Goal: Task Accomplishment & Management: Use online tool/utility

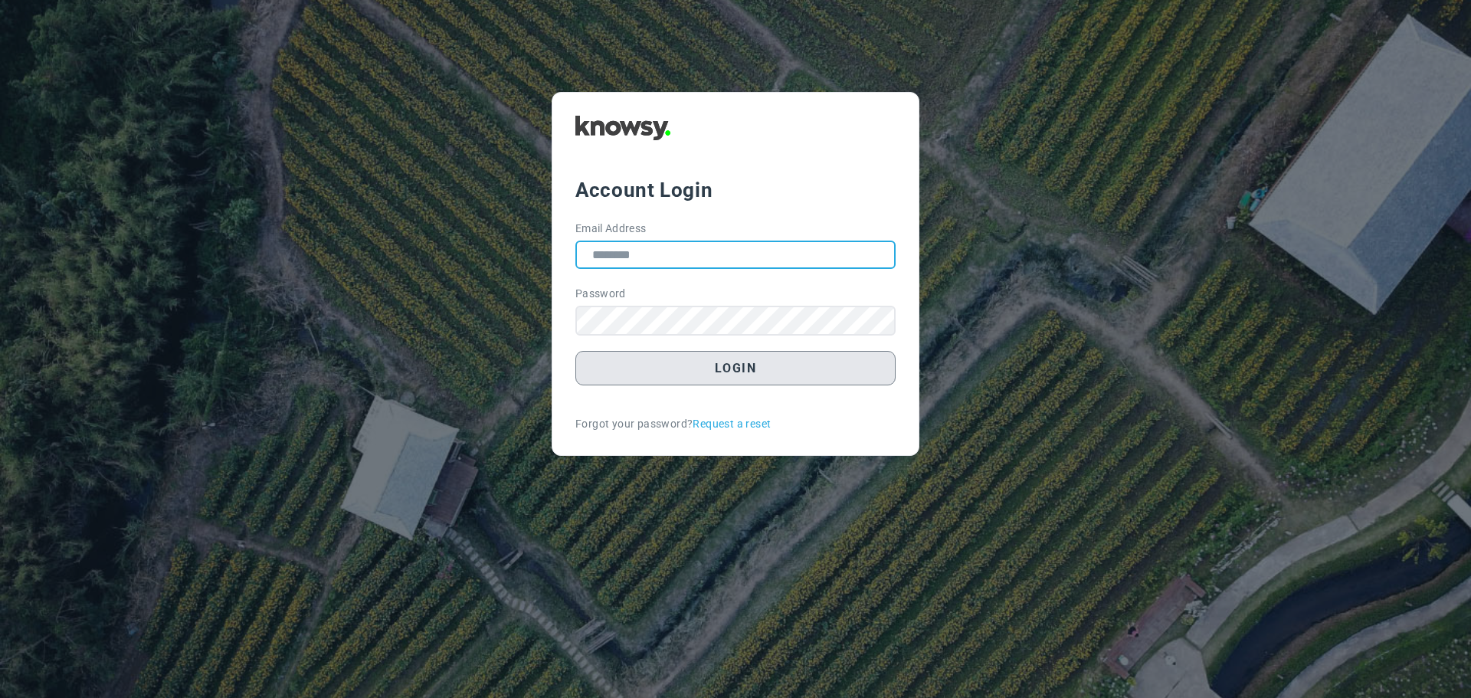
type input "**********"
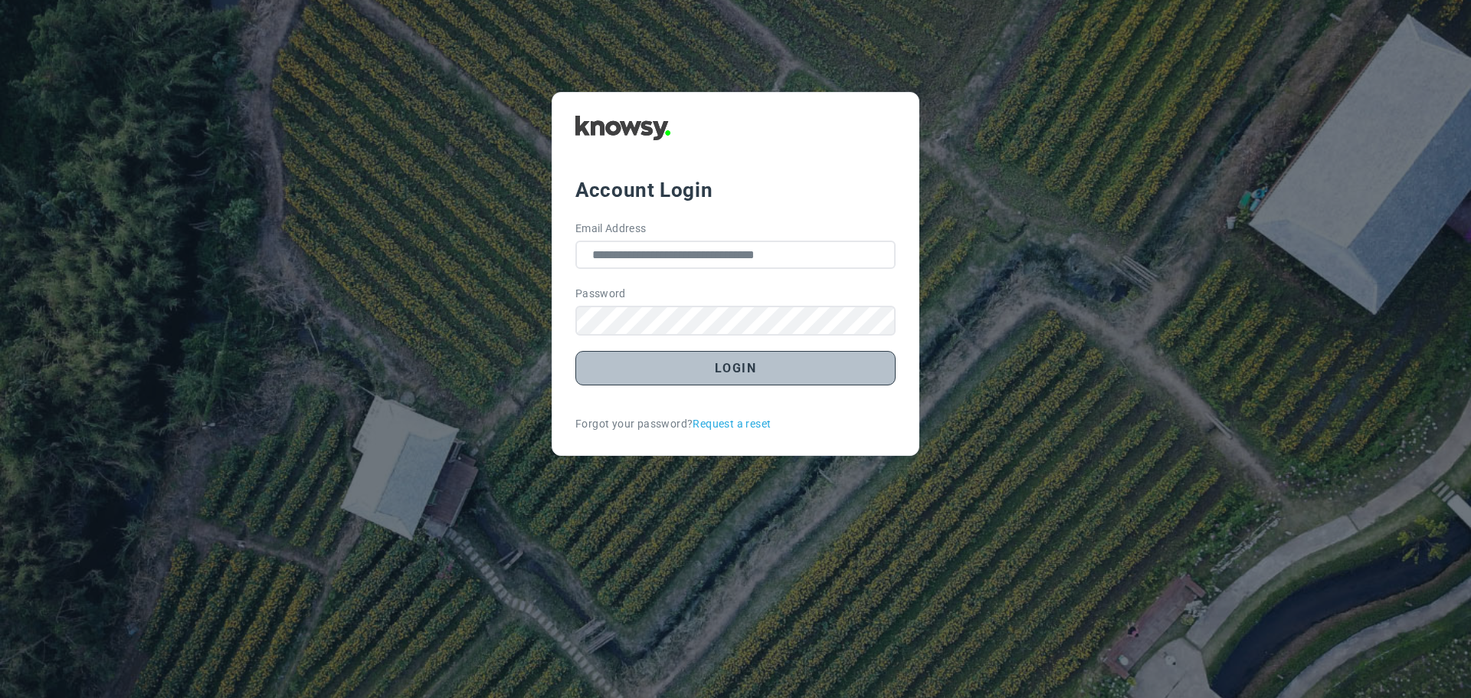
click at [745, 377] on button "Login" at bounding box center [735, 368] width 320 height 34
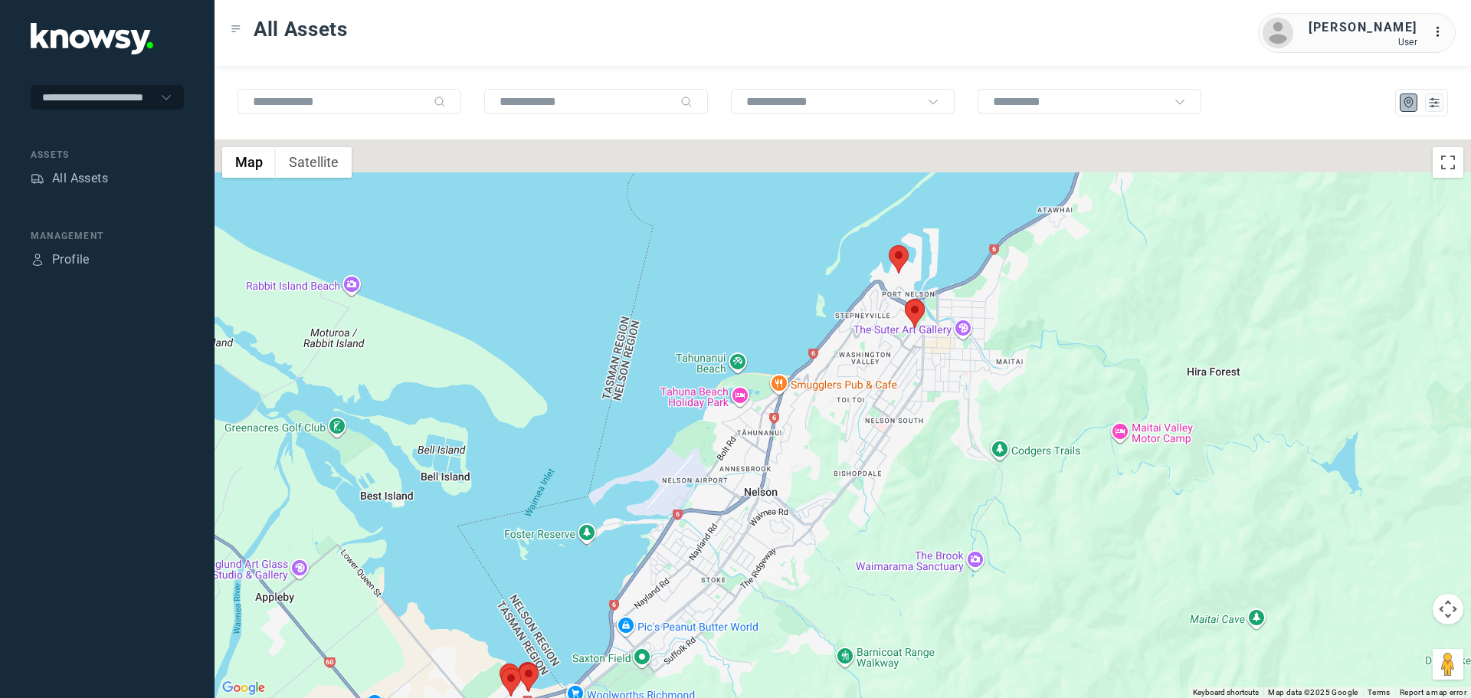
drag, startPoint x: 929, startPoint y: 248, endPoint x: 912, endPoint y: 381, distance: 133.6
click at [912, 381] on div at bounding box center [843, 418] width 1257 height 559
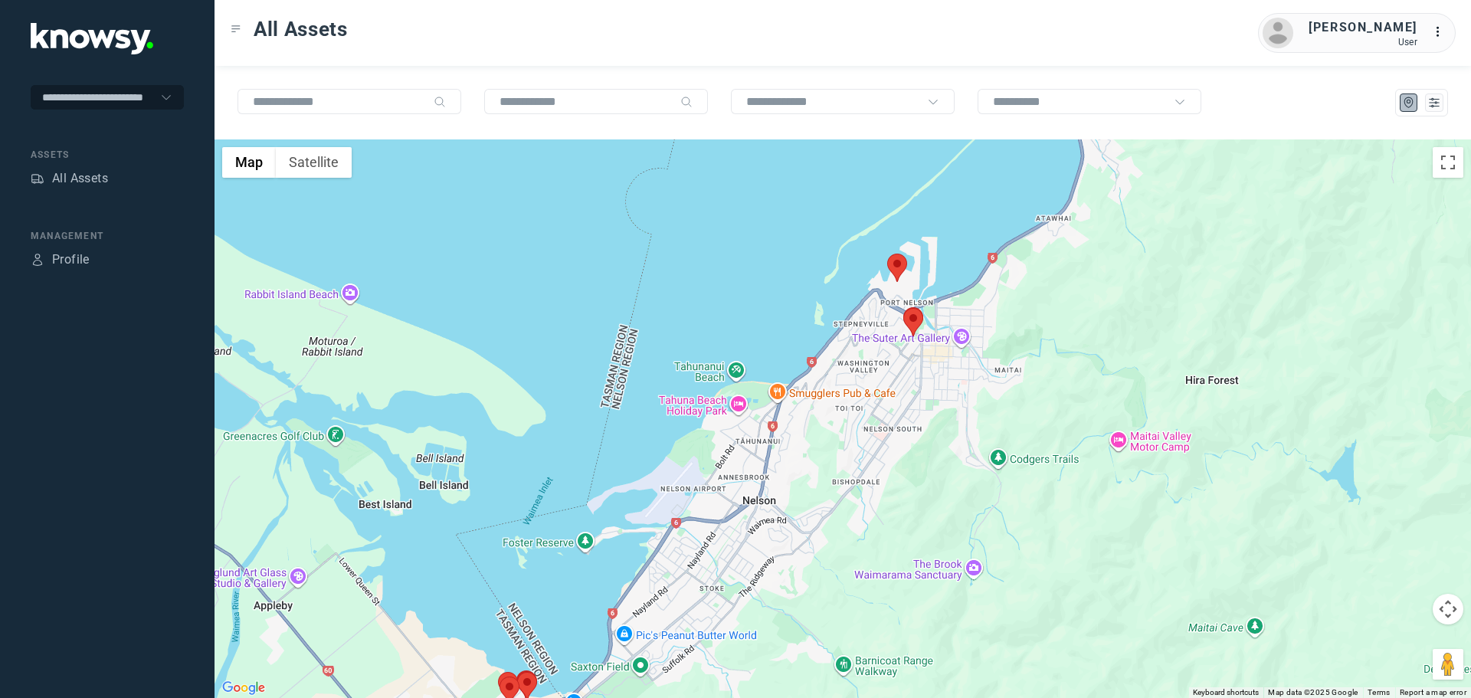
click at [887, 254] on area at bounding box center [887, 254] width 0 height 0
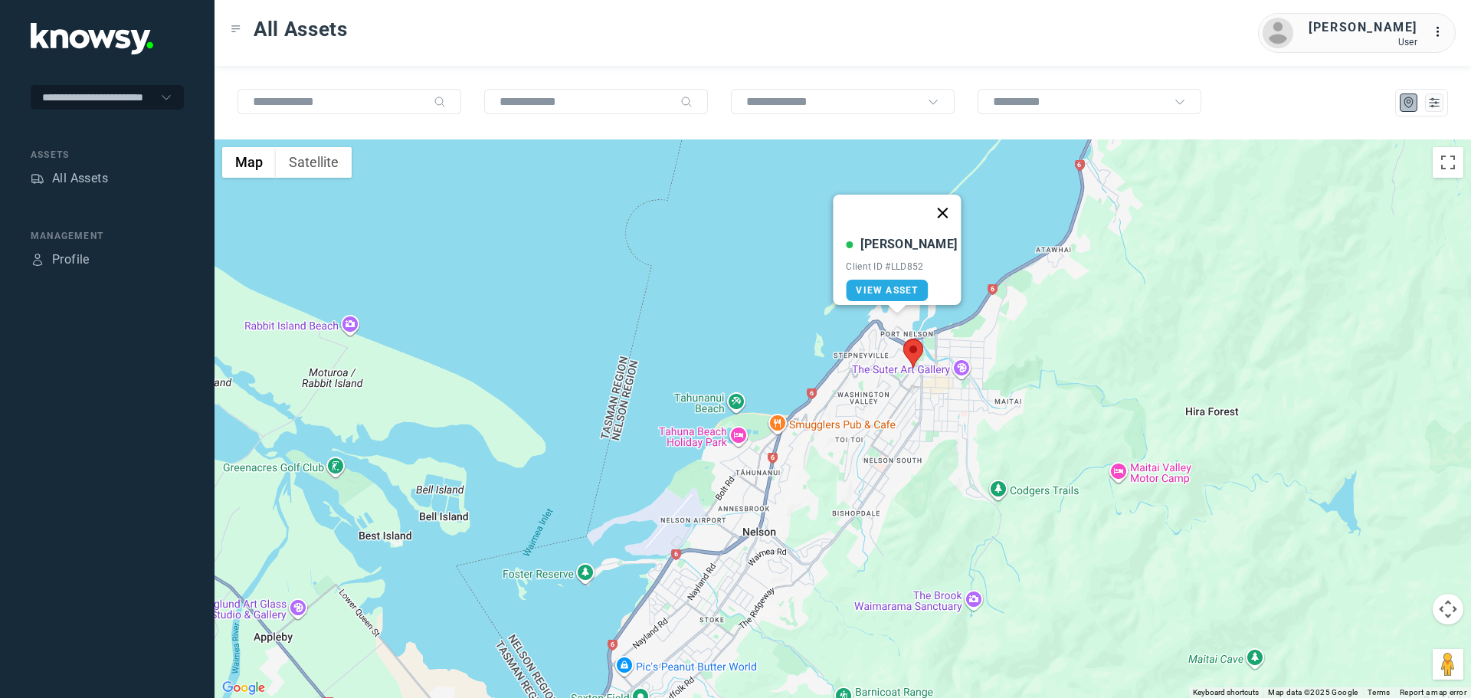
click at [939, 209] on button "Close" at bounding box center [943, 213] width 37 height 37
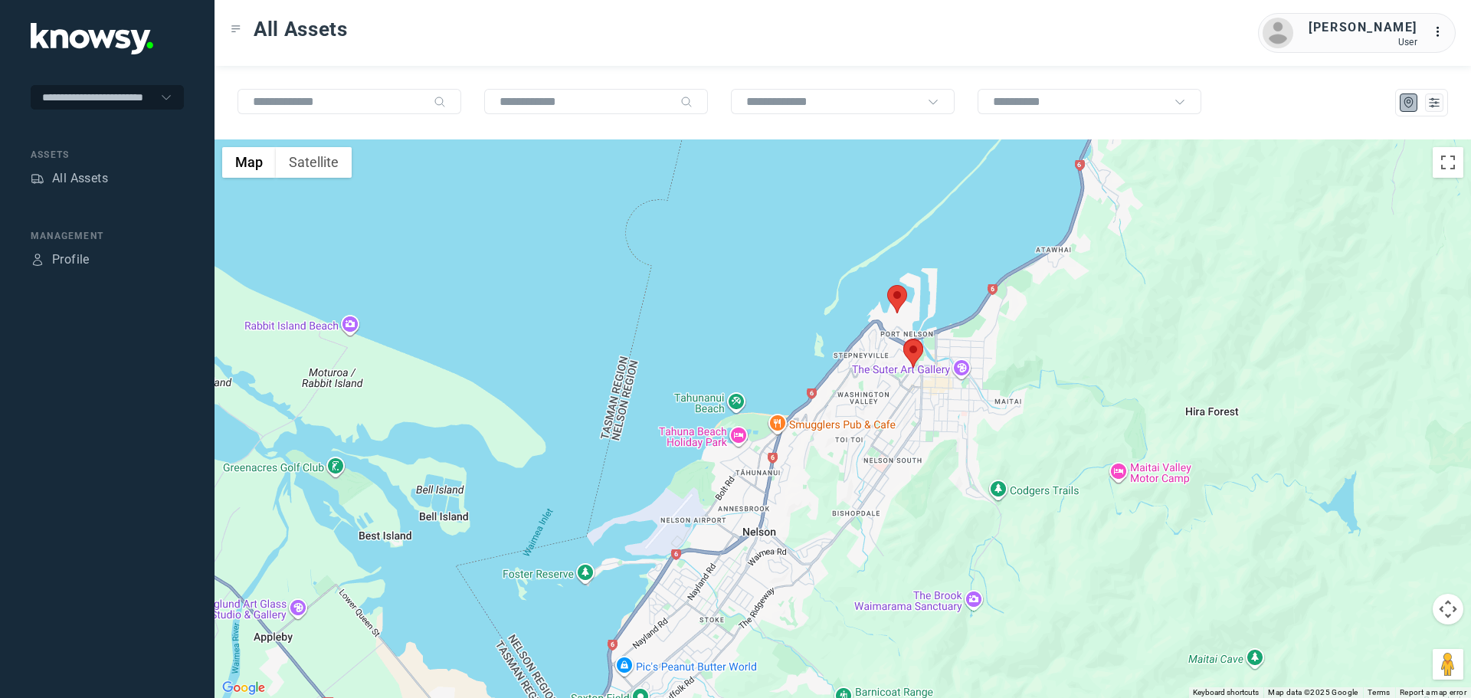
click at [903, 339] on area at bounding box center [903, 339] width 0 height 0
click at [949, 255] on button "Close" at bounding box center [944, 267] width 37 height 37
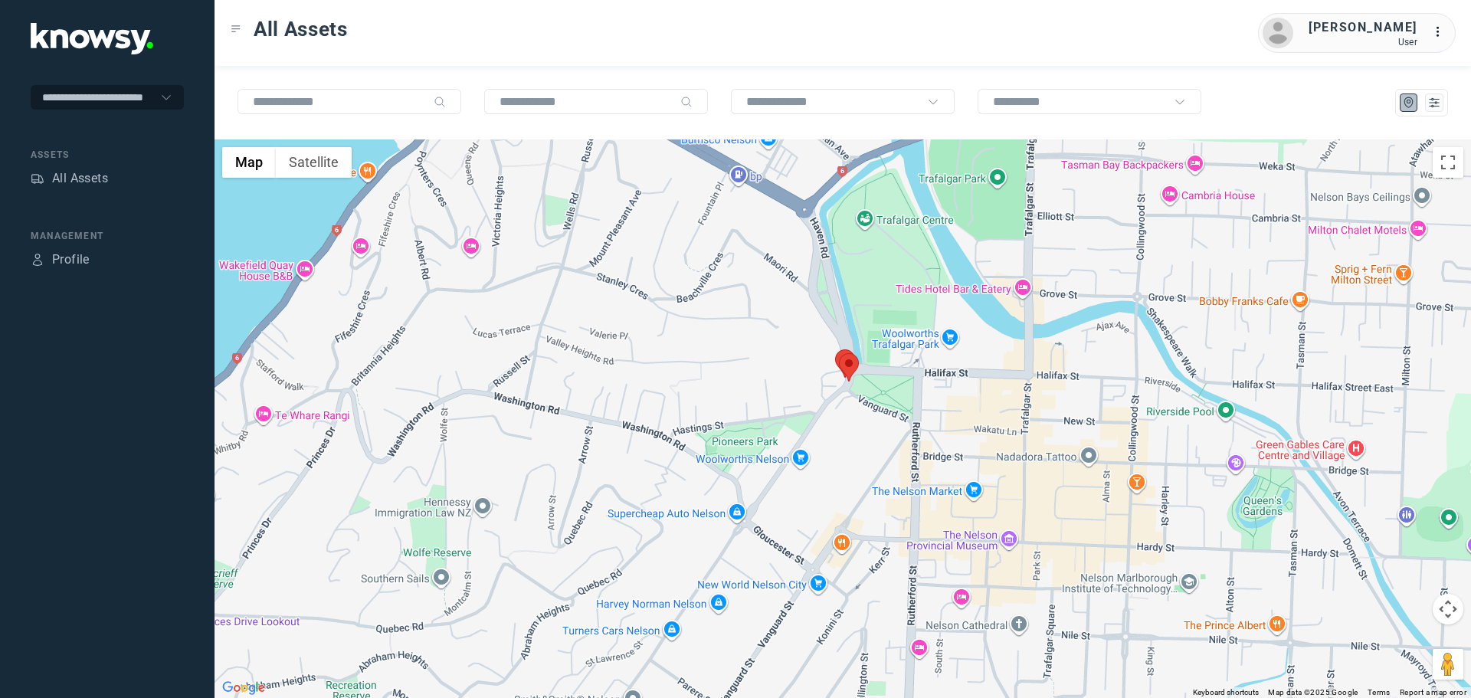
drag, startPoint x: 886, startPoint y: 390, endPoint x: 866, endPoint y: 431, distance: 45.9
click at [866, 431] on div at bounding box center [843, 418] width 1257 height 559
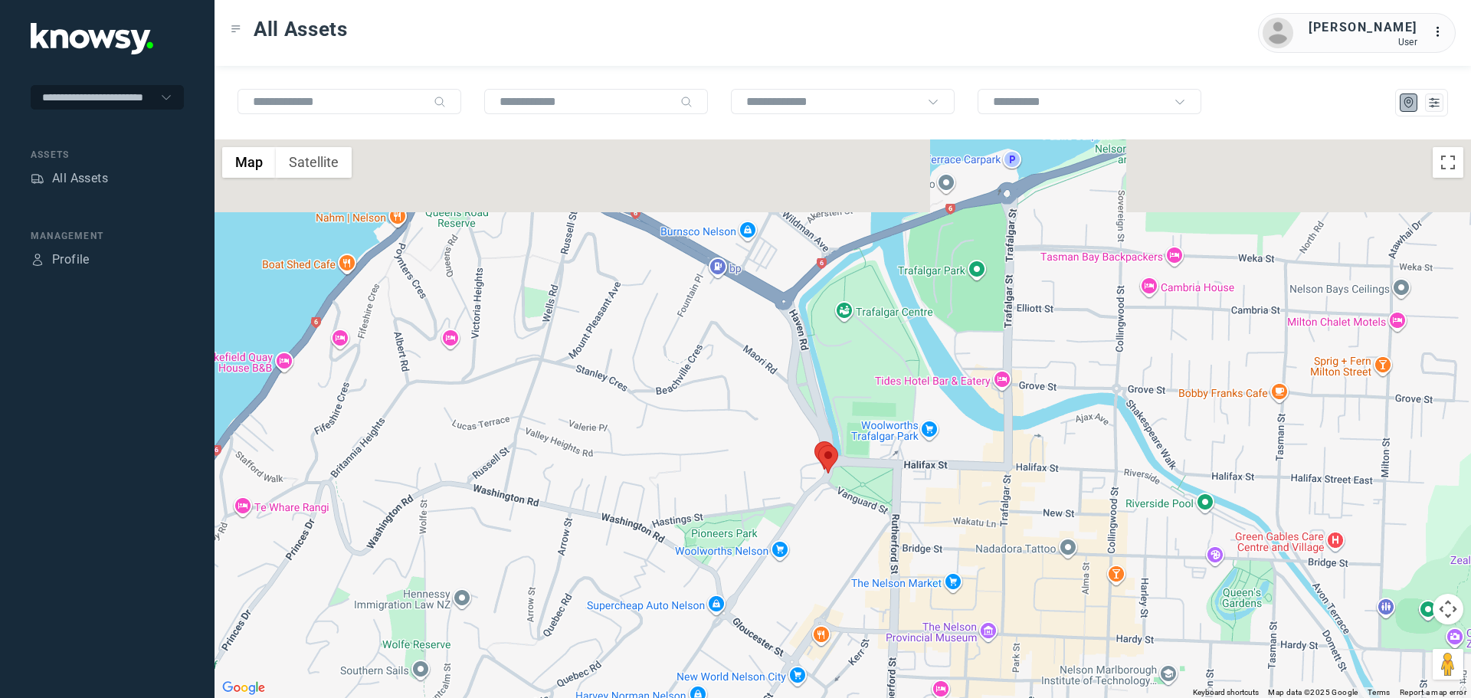
drag, startPoint x: 865, startPoint y: 433, endPoint x: 842, endPoint y: 529, distance: 98.5
click at [842, 529] on div at bounding box center [843, 418] width 1257 height 559
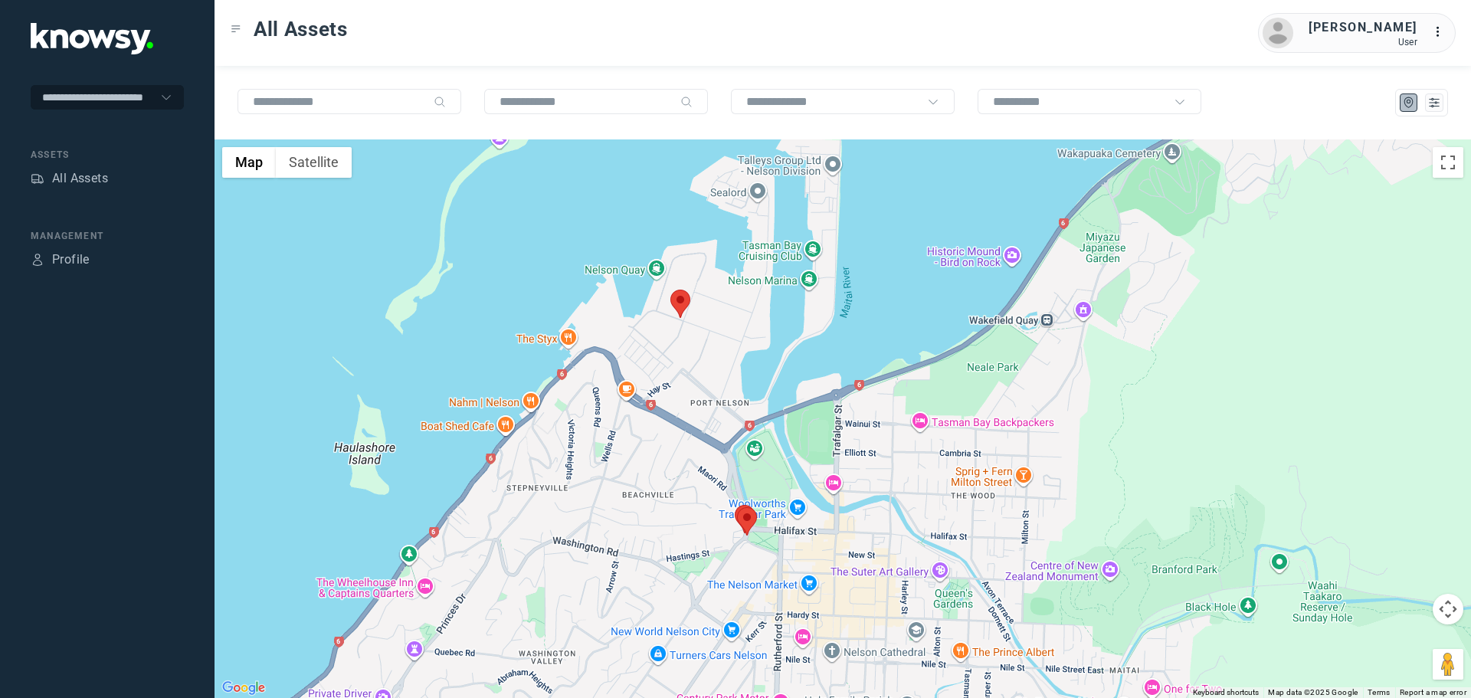
drag, startPoint x: 713, startPoint y: 344, endPoint x: 702, endPoint y: 470, distance: 126.2
click at [702, 470] on div at bounding box center [843, 418] width 1257 height 559
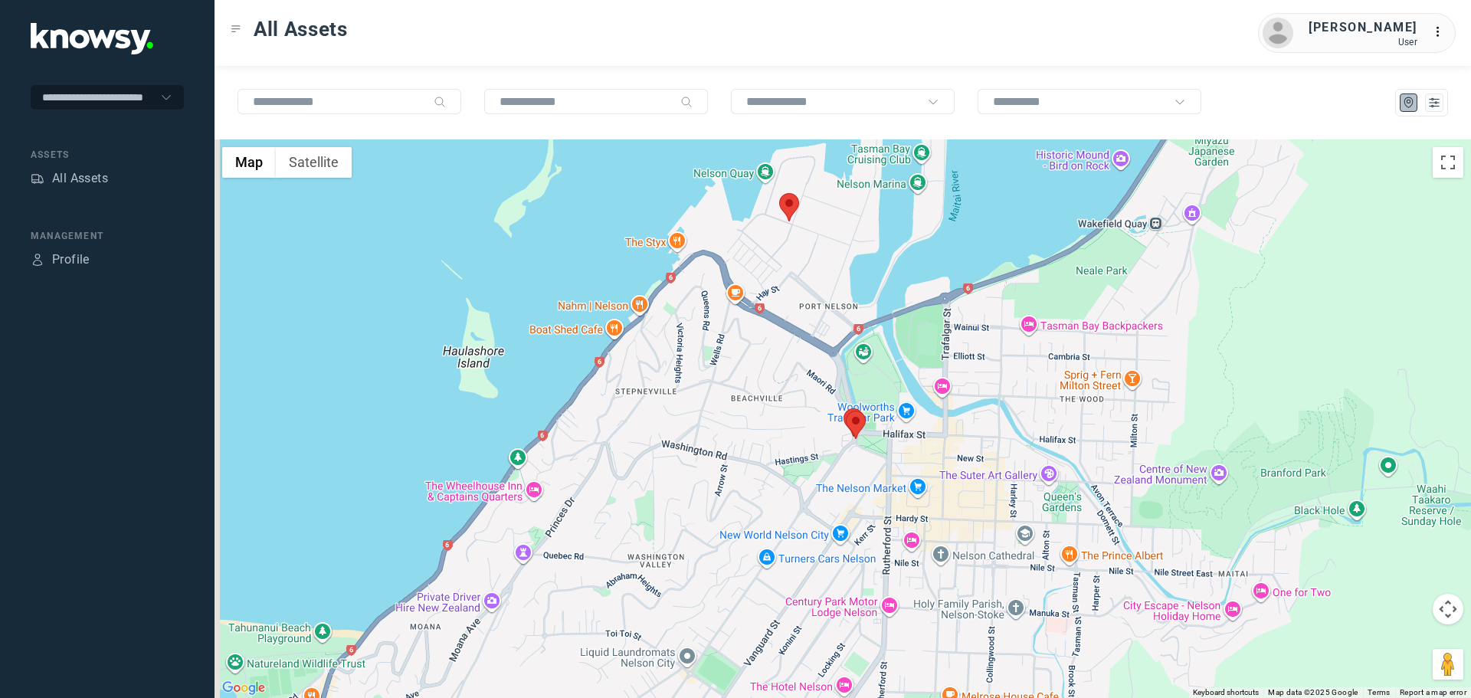
drag, startPoint x: 614, startPoint y: 511, endPoint x: 726, endPoint y: 412, distance: 148.7
click at [726, 413] on div at bounding box center [843, 418] width 1257 height 559
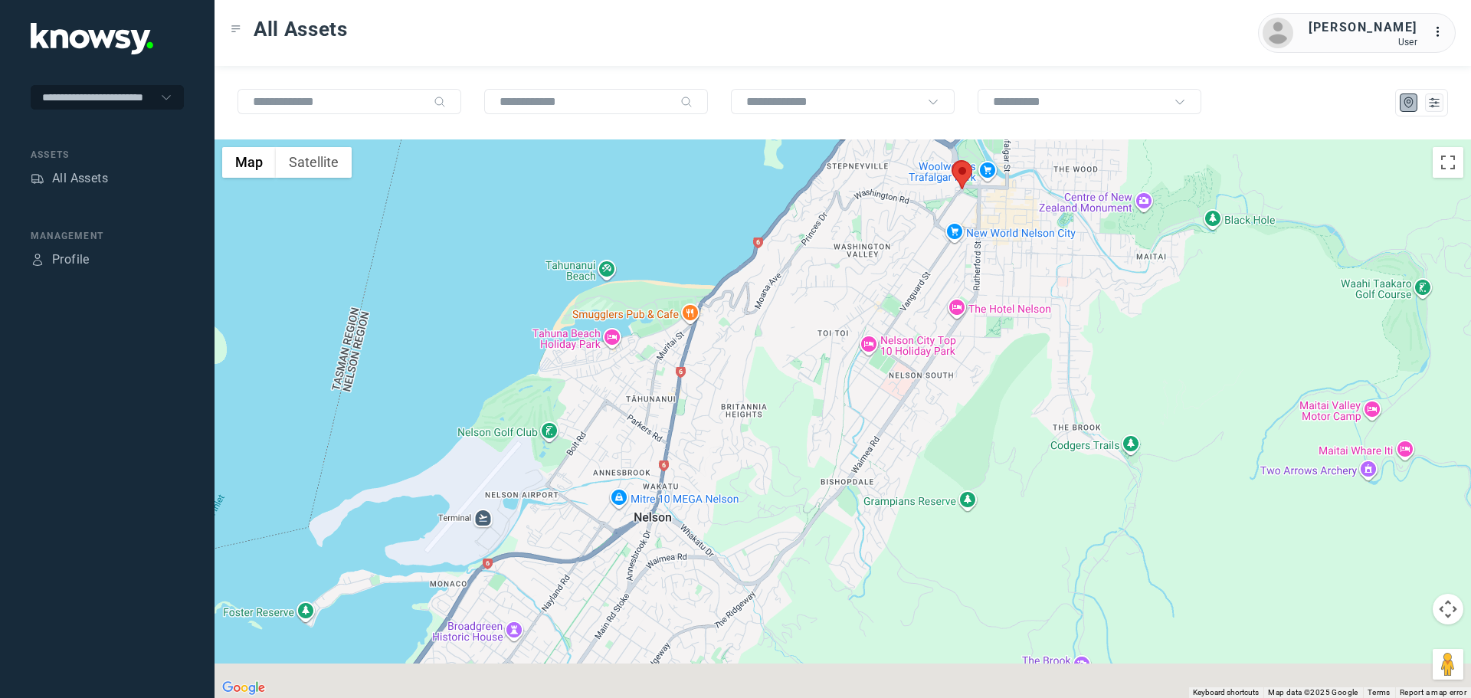
drag, startPoint x: 663, startPoint y: 529, endPoint x: 841, endPoint y: 274, distance: 311.6
click at [841, 273] on div at bounding box center [843, 418] width 1257 height 559
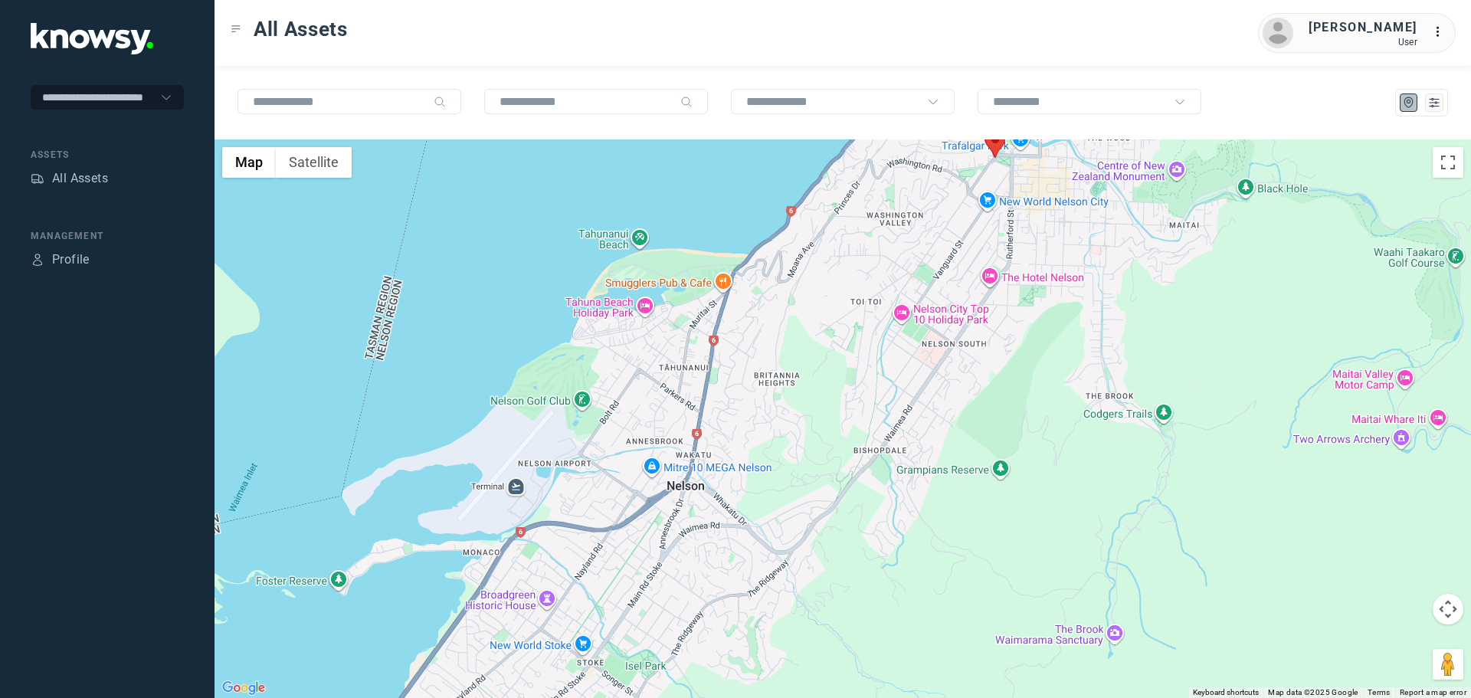
drag, startPoint x: 702, startPoint y: 486, endPoint x: 828, endPoint y: 213, distance: 300.6
click at [831, 206] on div at bounding box center [843, 418] width 1257 height 559
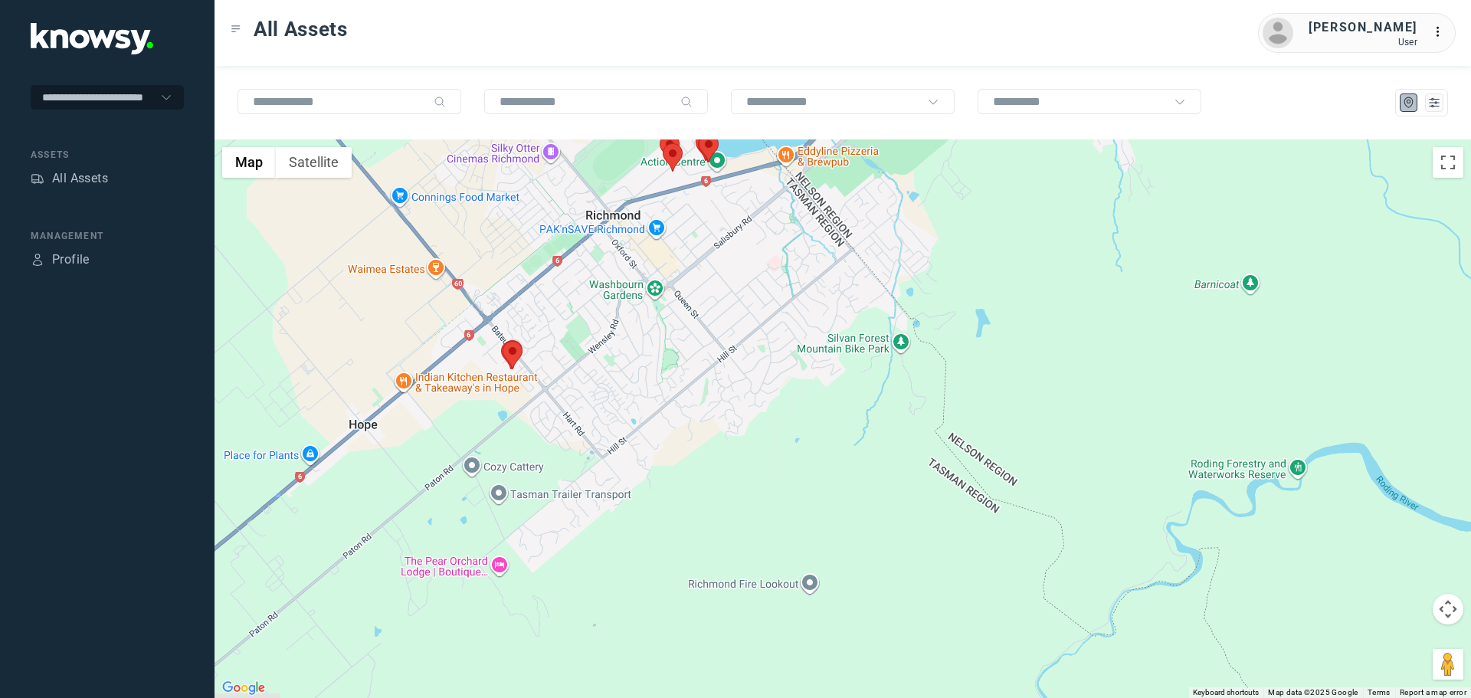
drag, startPoint x: 692, startPoint y: 421, endPoint x: 785, endPoint y: 505, distance: 125.3
click at [785, 505] on div at bounding box center [843, 418] width 1257 height 559
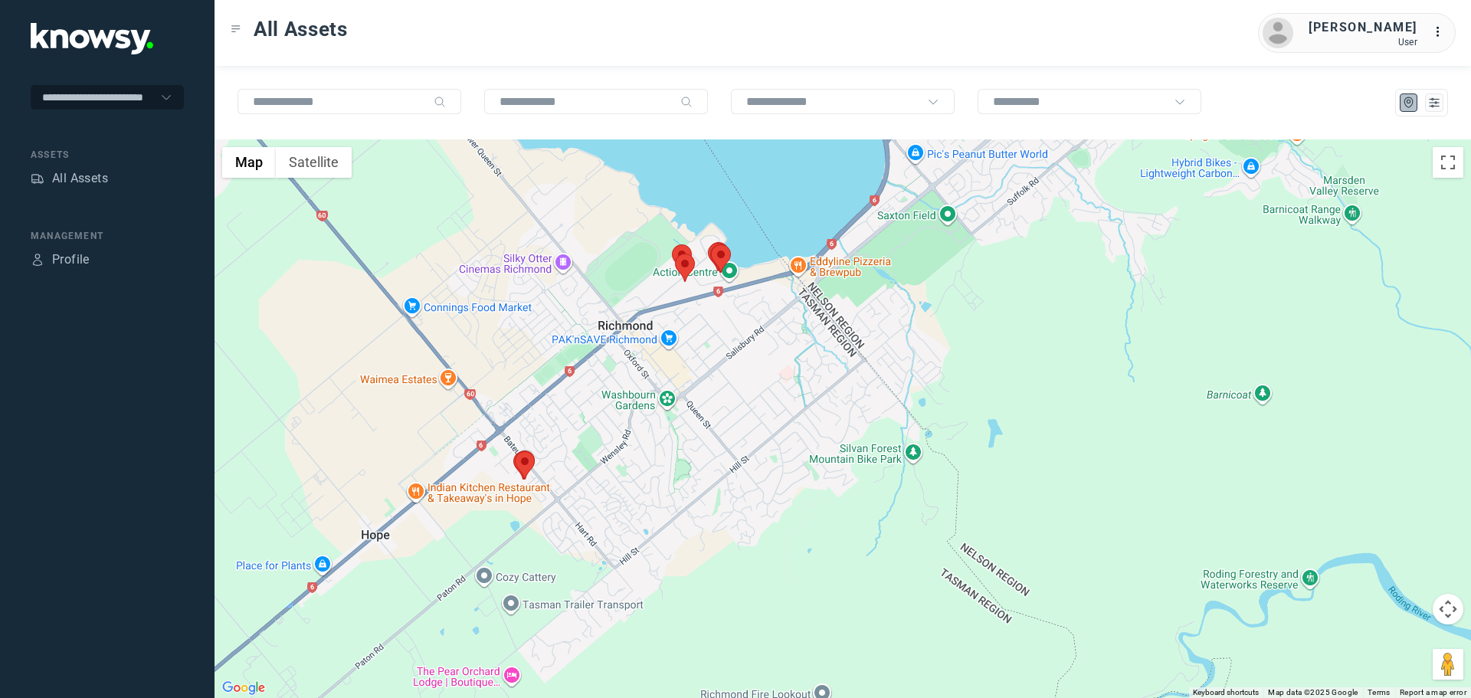
drag, startPoint x: 831, startPoint y: 273, endPoint x: 808, endPoint y: 336, distance: 67.6
click at [808, 336] on div at bounding box center [843, 418] width 1257 height 559
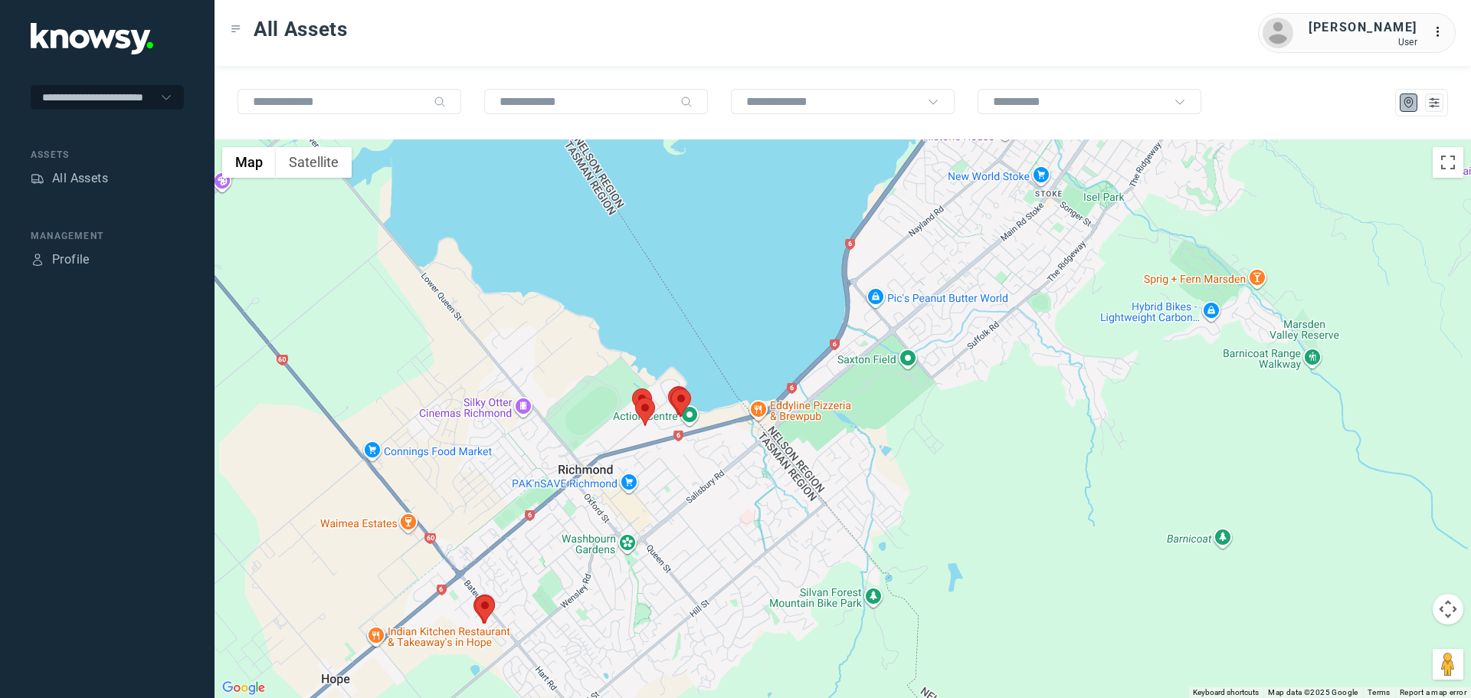
drag, startPoint x: 746, startPoint y: 267, endPoint x: 706, endPoint y: 416, distance: 154.1
click at [706, 416] on div at bounding box center [843, 418] width 1257 height 559
